Goal: Navigation & Orientation: Find specific page/section

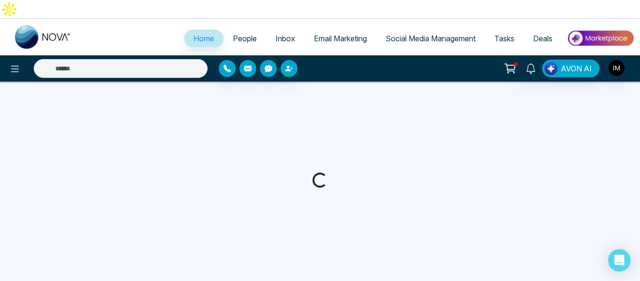
select select "*"
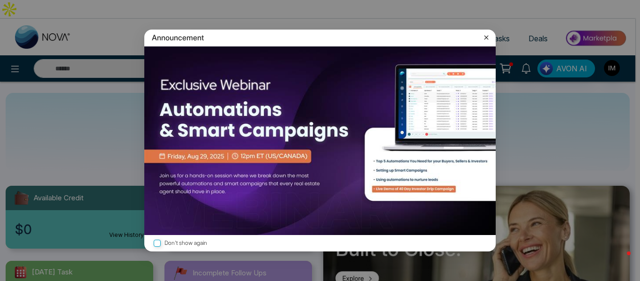
click at [485, 35] on icon at bounding box center [486, 37] width 9 height 9
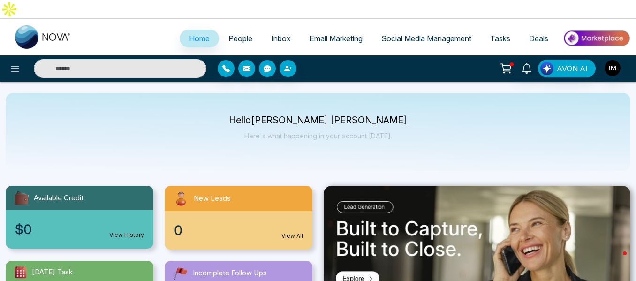
click at [503, 62] on icon at bounding box center [505, 68] width 13 height 13
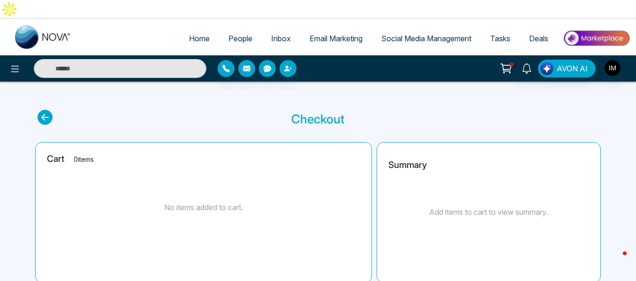
click at [503, 62] on icon at bounding box center [505, 68] width 13 height 13
click at [527, 63] on icon at bounding box center [526, 68] width 9 height 10
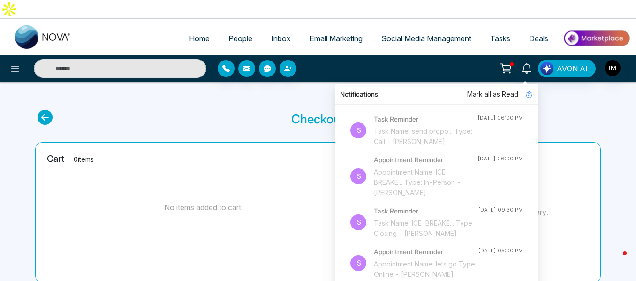
click at [407, 126] on div "Task Name: send propo... Type: Call - [PERSON_NAME]" at bounding box center [426, 136] width 104 height 21
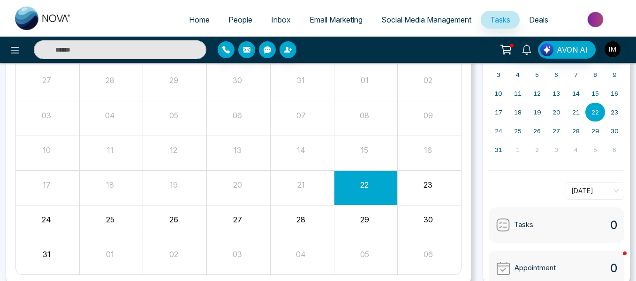
scroll to position [136, 0]
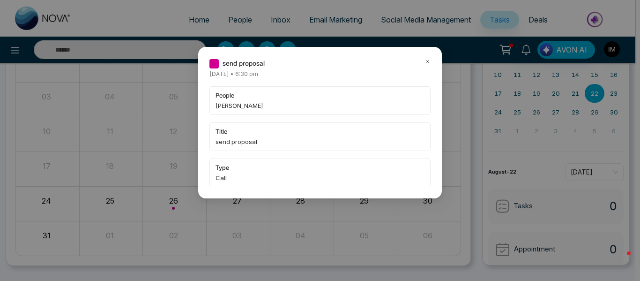
click at [425, 62] on icon at bounding box center [427, 61] width 7 height 7
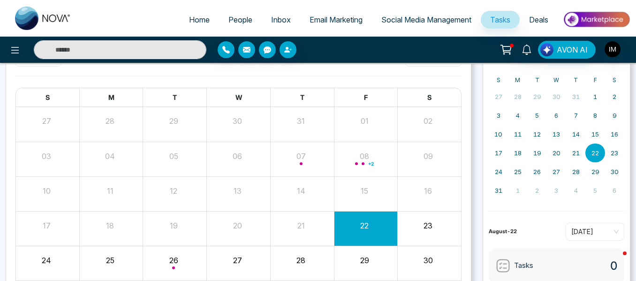
scroll to position [0, 0]
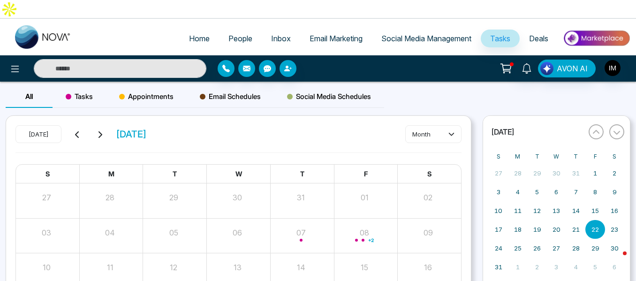
click at [194, 34] on span "Home" at bounding box center [199, 38] width 21 height 9
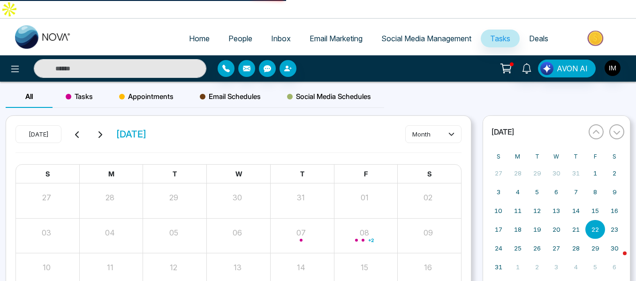
select select "*"
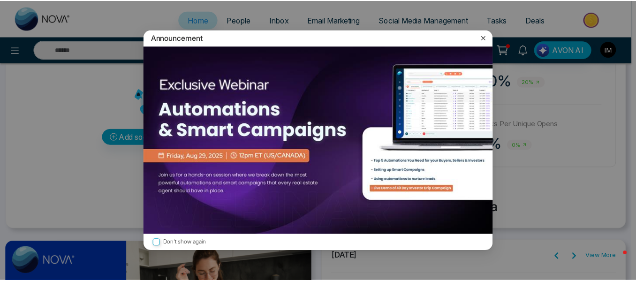
scroll to position [335, 0]
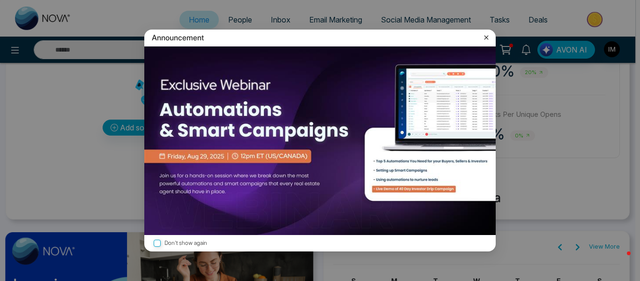
click at [486, 38] on icon at bounding box center [486, 37] width 9 height 9
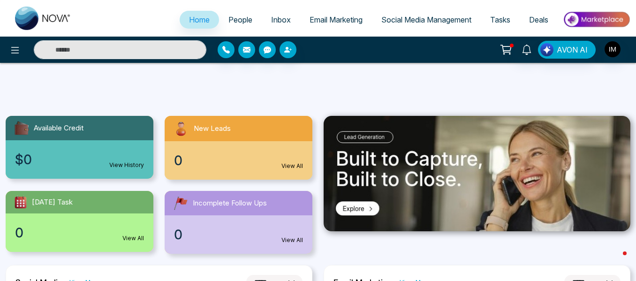
scroll to position [54, 0]
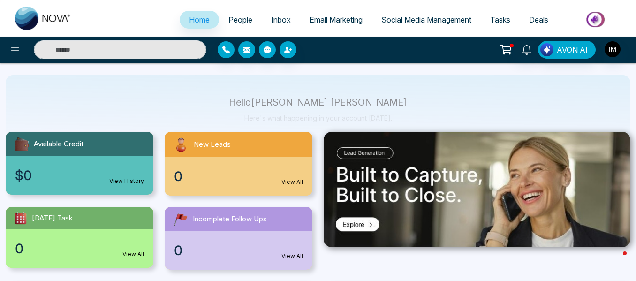
click at [228, 23] on span "People" at bounding box center [240, 19] width 24 height 9
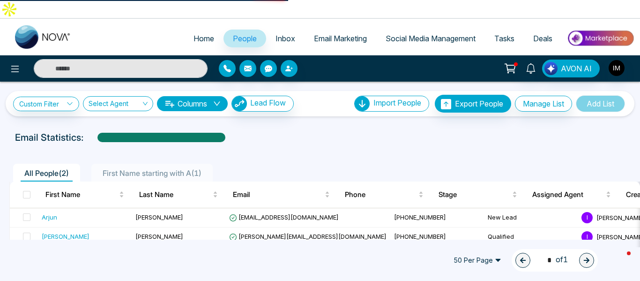
select select "*"
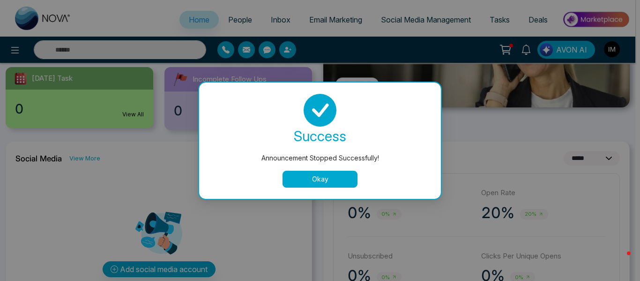
click at [335, 184] on button "Okay" at bounding box center [320, 179] width 75 height 17
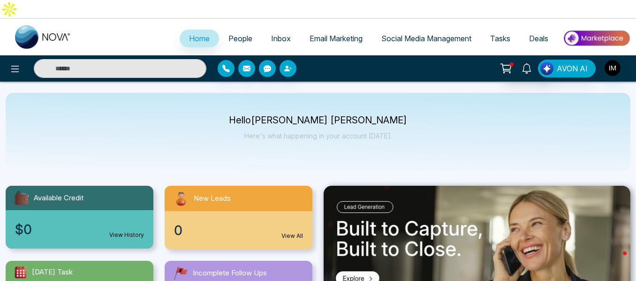
click at [523, 63] on icon at bounding box center [526, 68] width 10 height 10
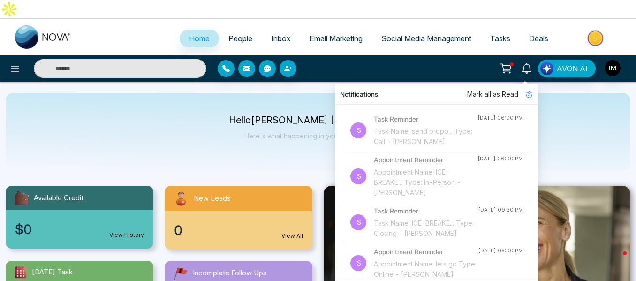
click at [437, 60] on div "Notifications [PERSON_NAME] all as Read Is Task Reminder Task Name: send propo.…" at bounding box center [503, 69] width 254 height 18
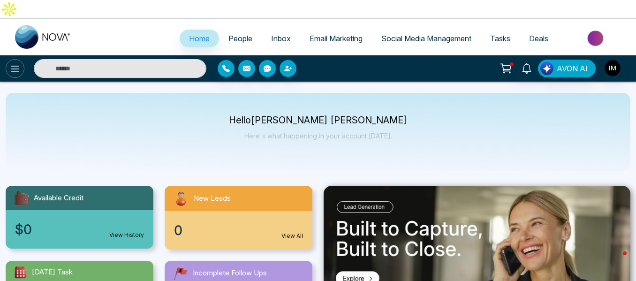
click at [11, 63] on icon at bounding box center [14, 68] width 11 height 11
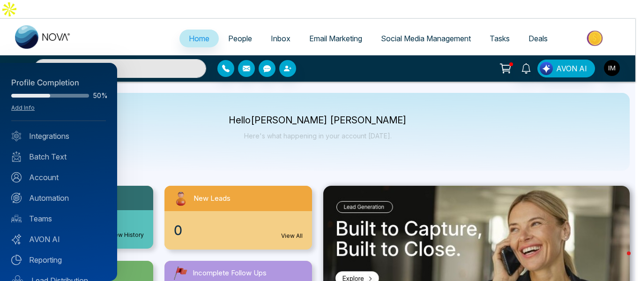
click at [144, 94] on div at bounding box center [320, 140] width 640 height 281
